Goal: Information Seeking & Learning: Learn about a topic

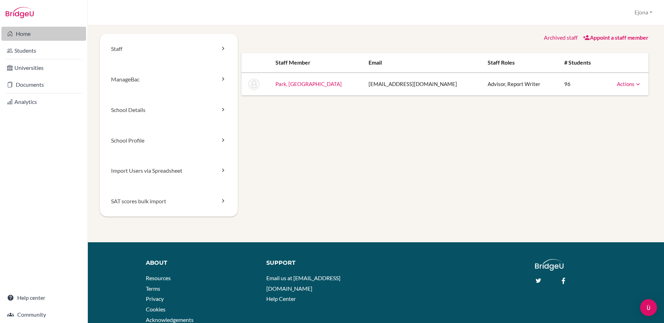
click at [31, 31] on link "Home" at bounding box center [43, 34] width 85 height 14
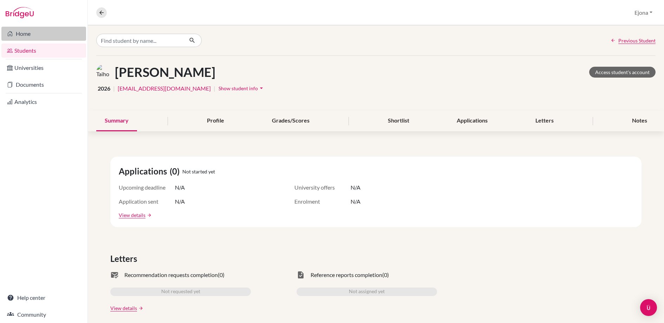
click at [20, 33] on link "Home" at bounding box center [43, 34] width 85 height 14
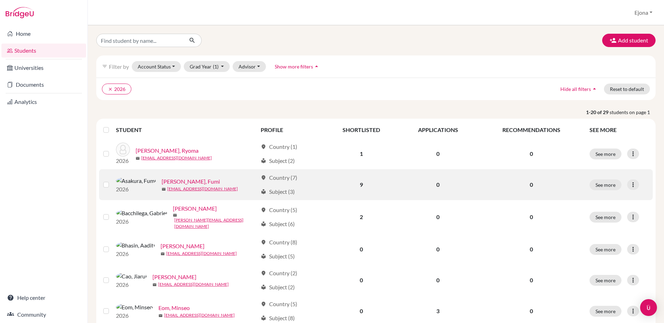
click at [162, 180] on link "Asakura, Fumi" at bounding box center [191, 182] width 58 height 8
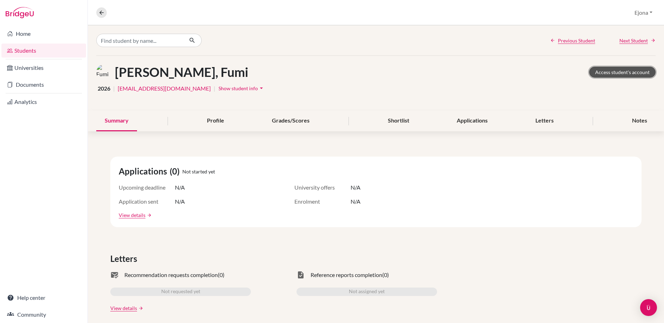
click at [627, 75] on link "Access student's account" at bounding box center [623, 72] width 66 height 11
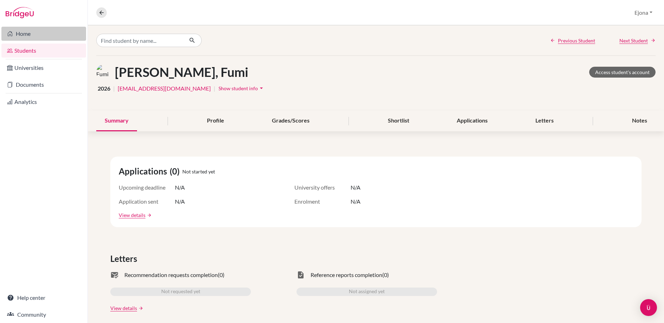
click at [45, 35] on link "Home" at bounding box center [43, 34] width 85 height 14
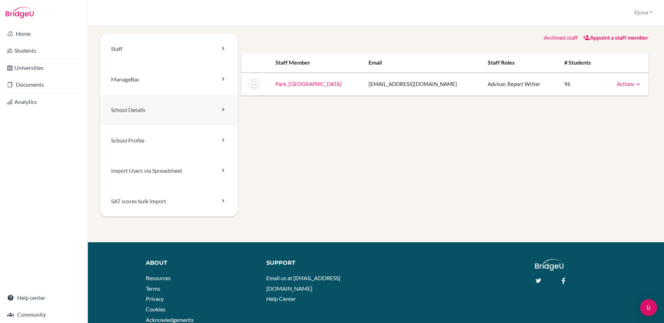
click at [147, 114] on link "School Details" at bounding box center [169, 110] width 138 height 31
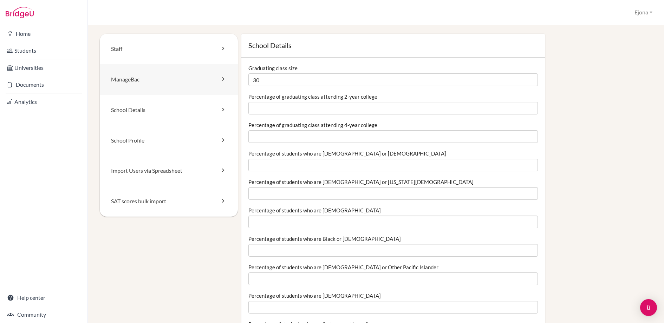
click at [157, 82] on link "ManageBac" at bounding box center [169, 79] width 138 height 31
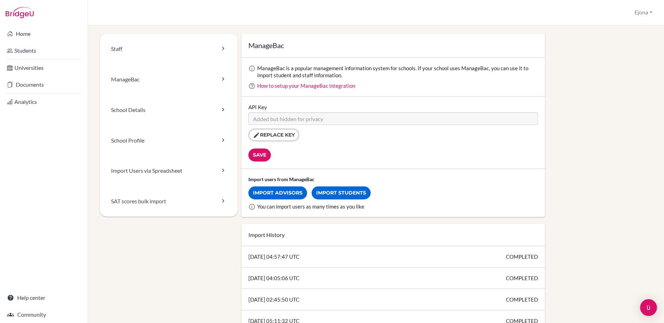
scroll to position [7, 0]
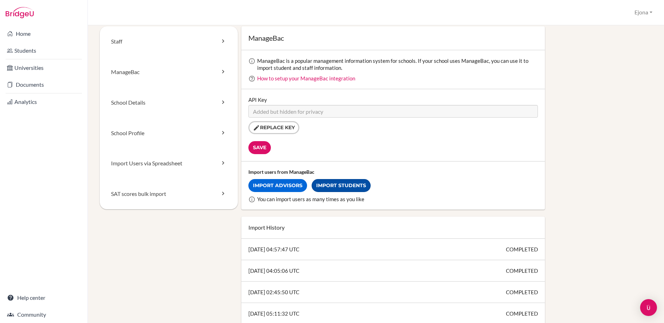
click at [356, 186] on link "Import Students" at bounding box center [341, 185] width 59 height 13
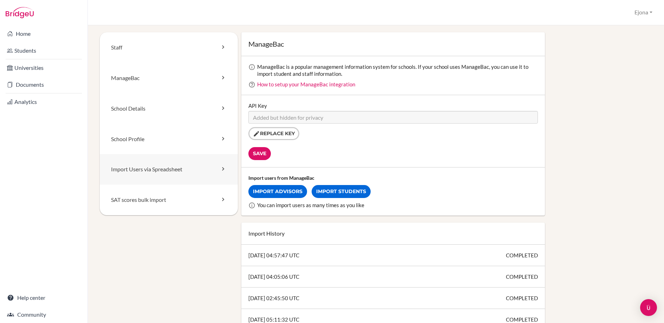
scroll to position [2, 0]
click at [453, 21] on div "School Settings Ejona Profile School Settings Admin Schools Users Common App Us…" at bounding box center [376, 12] width 577 height 25
click at [158, 196] on link "SAT scores bulk import" at bounding box center [169, 200] width 138 height 31
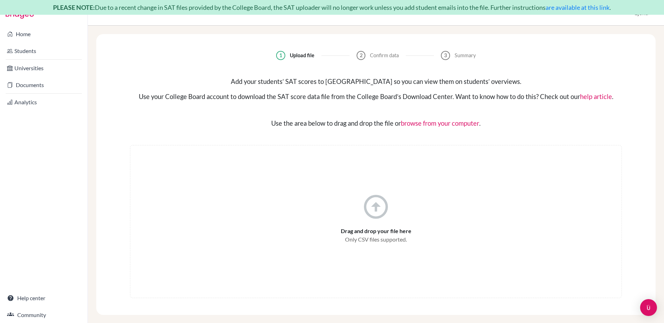
scroll to position [15, 0]
click at [533, 126] on div "Use the area below to drag and drop the file or browse from your computer ." at bounding box center [376, 123] width 492 height 10
click at [41, 48] on link "Students" at bounding box center [43, 51] width 85 height 14
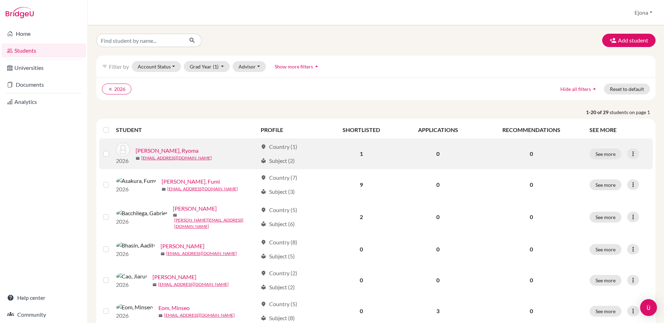
click at [161, 150] on link "[PERSON_NAME], Ryoma" at bounding box center [167, 151] width 63 height 8
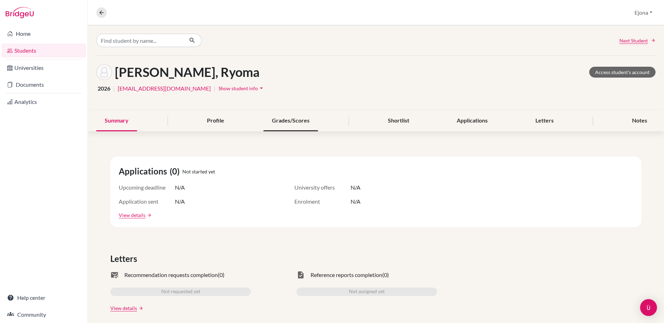
click at [280, 120] on div "Grades/Scores" at bounding box center [291, 121] width 54 height 21
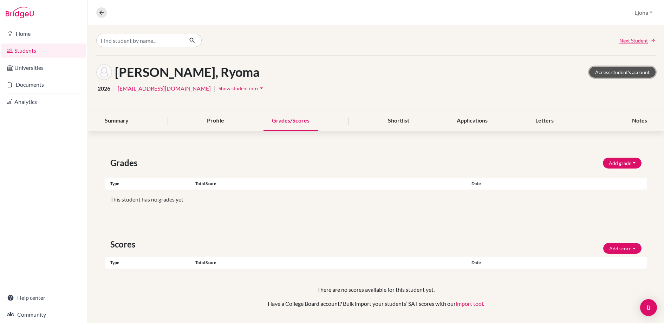
click at [625, 71] on link "Access student's account" at bounding box center [623, 72] width 66 height 11
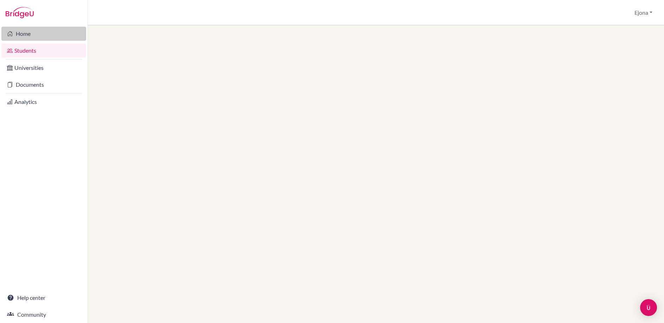
click at [53, 33] on link "Home" at bounding box center [43, 34] width 85 height 14
click at [20, 30] on link "Home" at bounding box center [43, 34] width 85 height 14
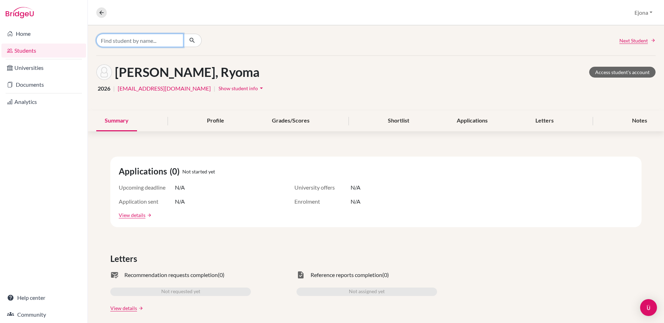
click at [150, 39] on input "Find student by name..." at bounding box center [139, 40] width 87 height 13
type input "[PERSON_NAME]"
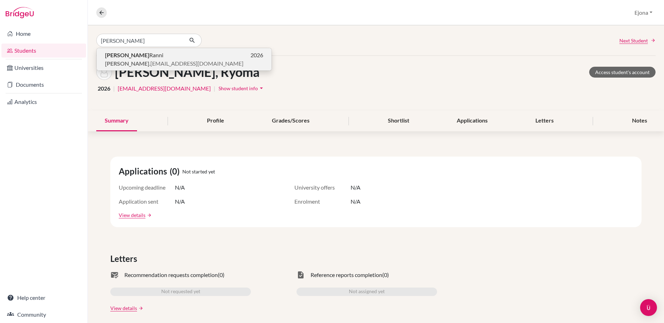
click at [152, 65] on span "michelle .ranni@marist.ac.jp" at bounding box center [174, 63] width 139 height 8
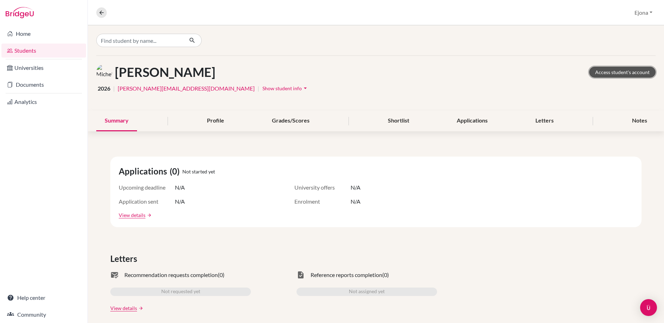
click at [622, 71] on link "Access student's account" at bounding box center [623, 72] width 66 height 11
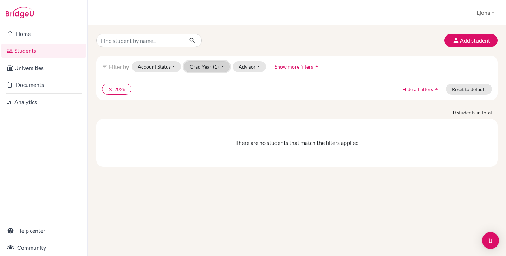
click at [201, 62] on button "Grad Year (1)" at bounding box center [207, 66] width 46 height 11
